Goal: Information Seeking & Learning: Learn about a topic

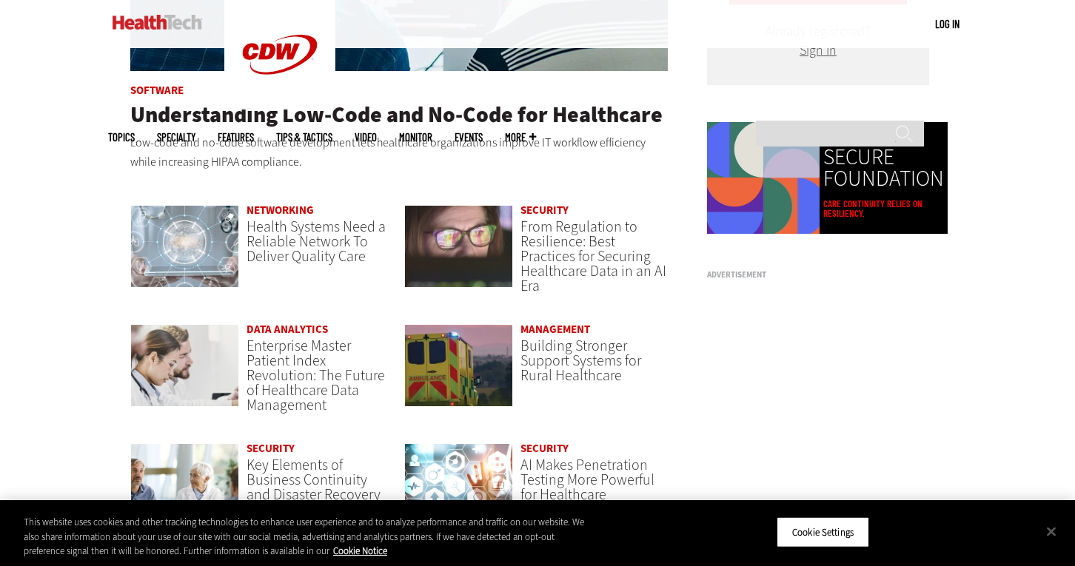
scroll to position [1001, 0]
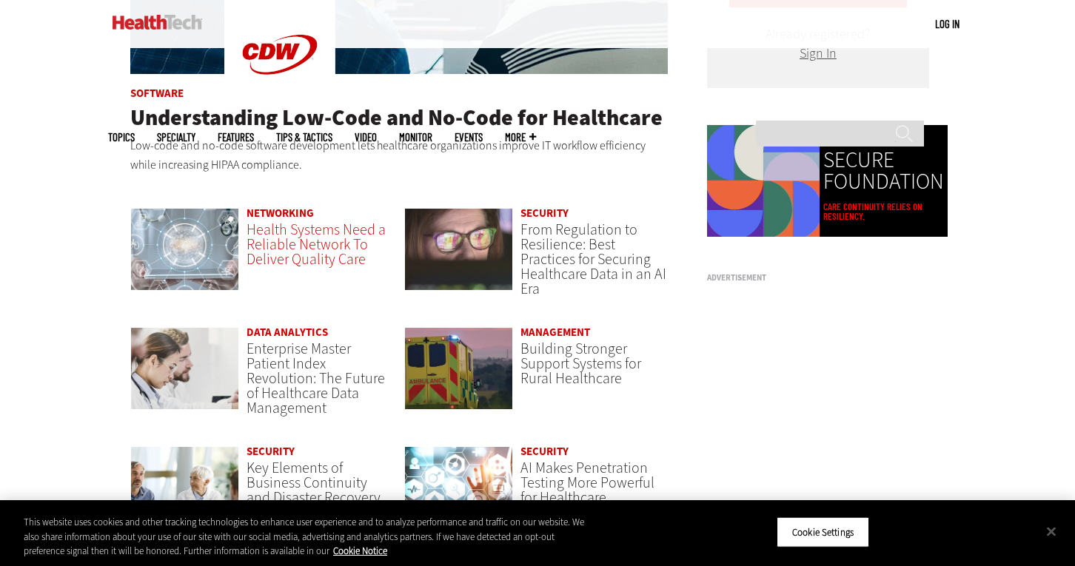
click at [326, 245] on span "Health Systems Need a Reliable Network To Deliver Quality Care" at bounding box center [315, 245] width 139 height 50
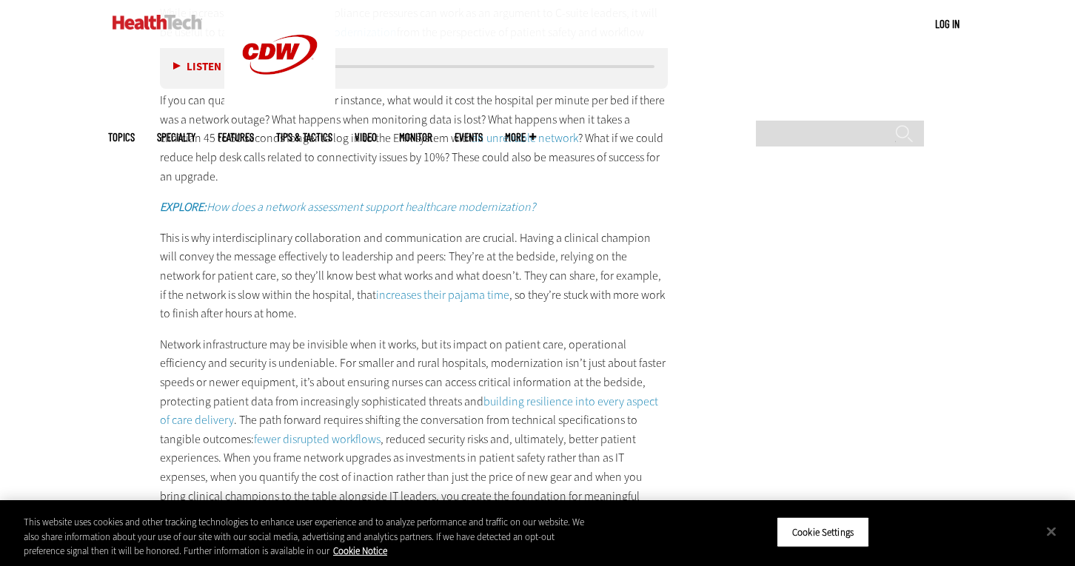
scroll to position [2668, 0]
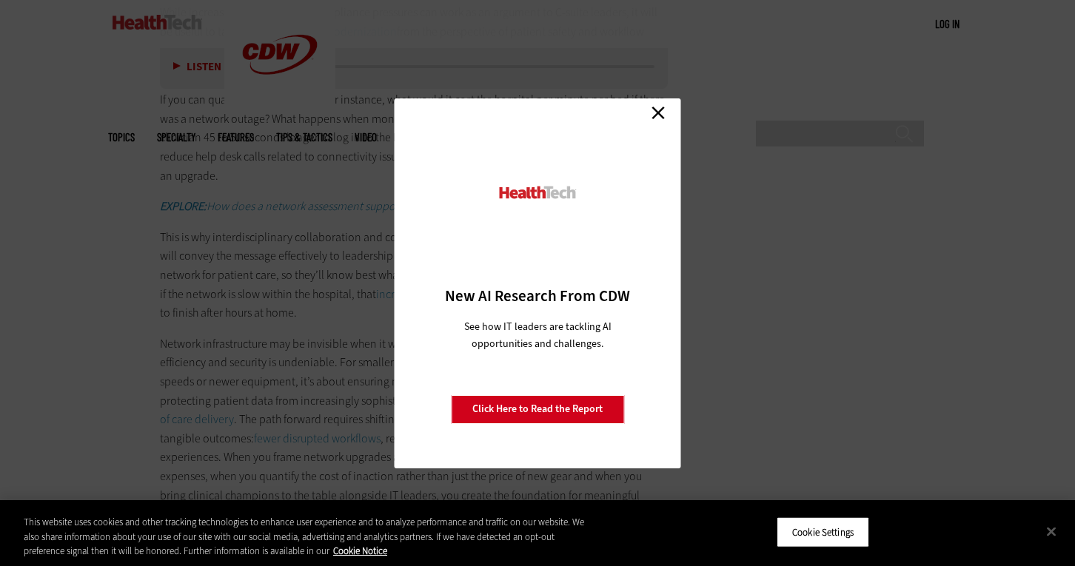
click at [657, 114] on link "Close" at bounding box center [658, 113] width 22 height 22
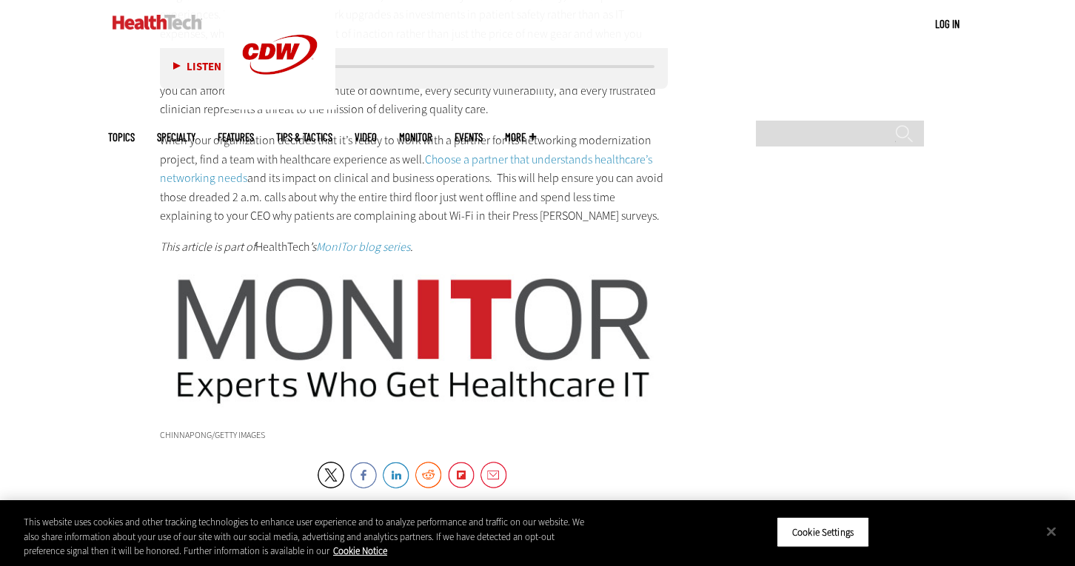
scroll to position [3112, 0]
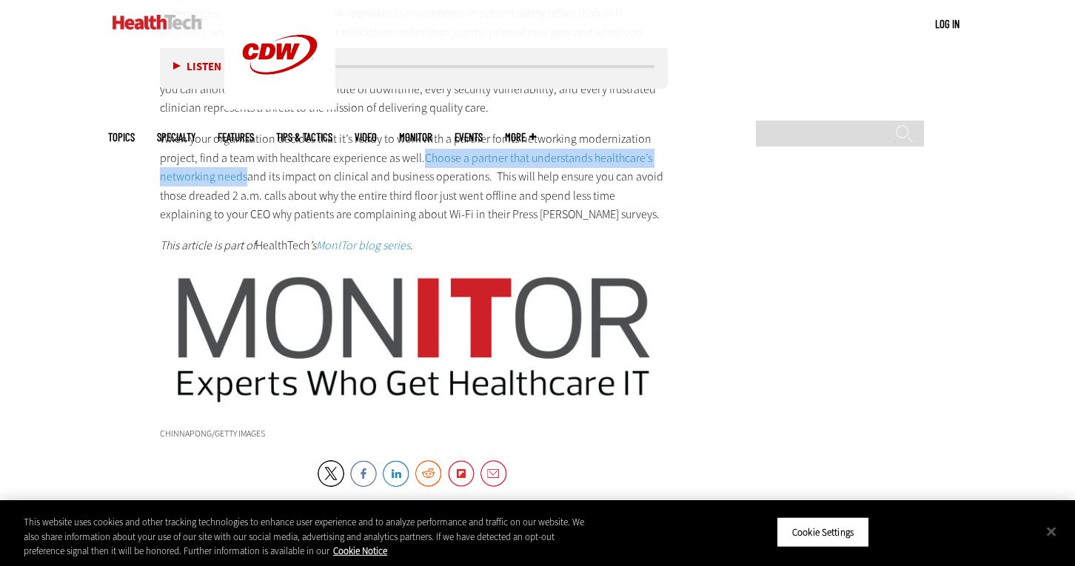
click at [580, 172] on link "Choose a partner that understands healthcare’s networking needs" at bounding box center [406, 167] width 492 height 35
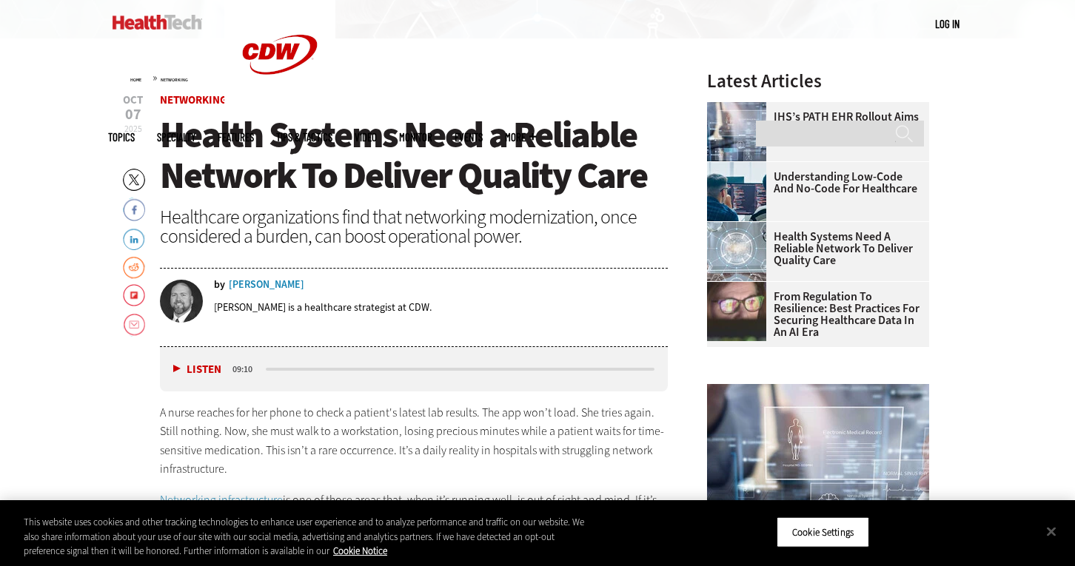
scroll to position [0, 0]
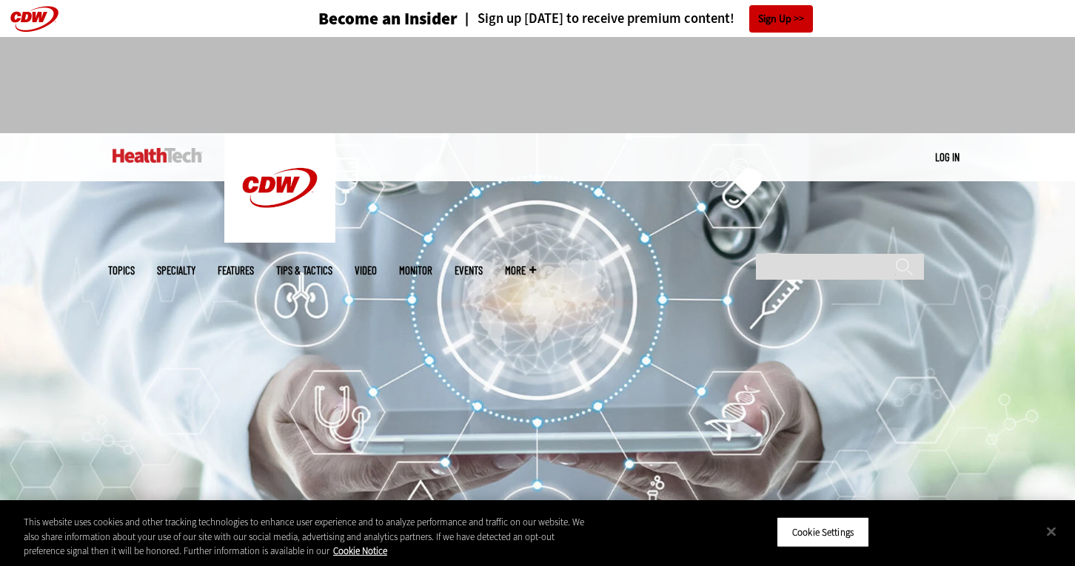
click at [535, 287] on img at bounding box center [537, 319] width 1075 height 373
